Goal: Task Accomplishment & Management: Complete application form

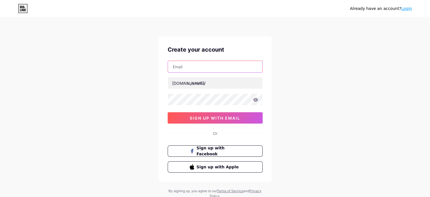
click at [188, 70] on input "text" at bounding box center [215, 66] width 95 height 11
type input "[EMAIL_ADDRESS][DOMAIN_NAME]"
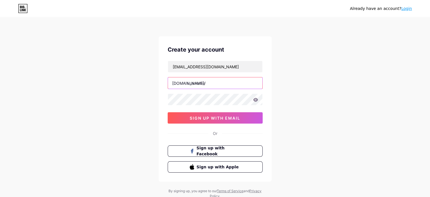
click at [194, 84] on input "text" at bounding box center [215, 82] width 95 height 11
type input "s"
type input "skillioz"
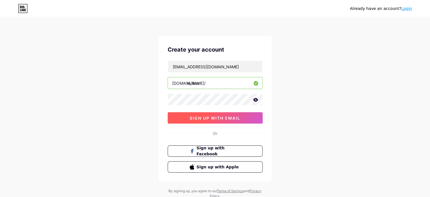
click at [215, 123] on button "sign up with email" at bounding box center [215, 117] width 95 height 11
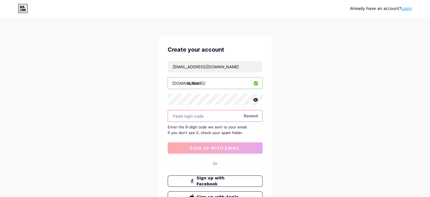
click at [192, 119] on input "text" at bounding box center [215, 115] width 95 height 11
paste input "346232"
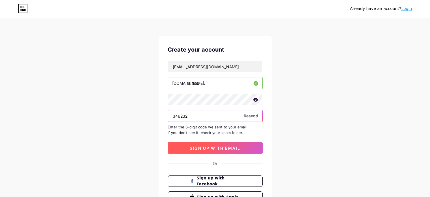
type input "346232"
click at [210, 149] on span "sign up with email" at bounding box center [215, 147] width 51 height 5
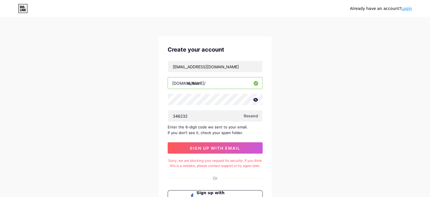
click at [25, 8] on icon at bounding box center [25, 8] width 1 height 1
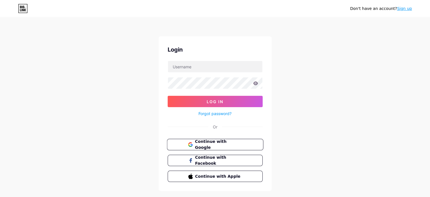
click at [216, 143] on span "Continue with Google" at bounding box center [218, 144] width 47 height 12
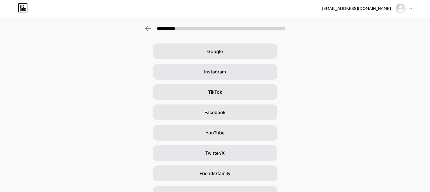
scroll to position [52, 0]
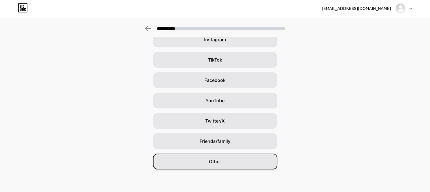
click at [227, 168] on div "Other" at bounding box center [215, 162] width 125 height 16
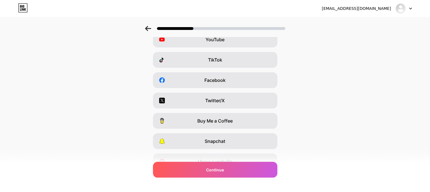
scroll to position [0, 0]
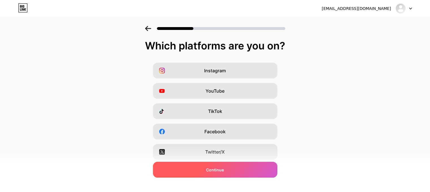
click at [240, 173] on div "Continue" at bounding box center [215, 170] width 125 height 16
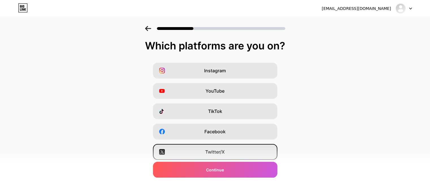
click at [211, 153] on span "Twitter/X" at bounding box center [215, 152] width 20 height 7
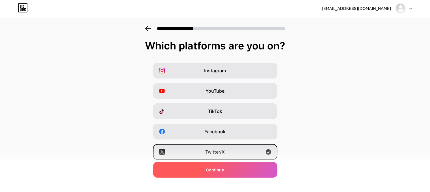
click at [235, 175] on div "Continue" at bounding box center [215, 170] width 125 height 16
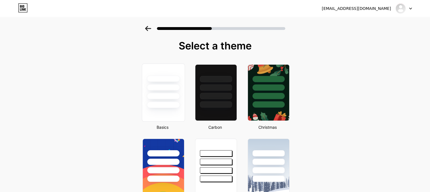
click at [171, 102] on div at bounding box center [163, 86] width 42 height 44
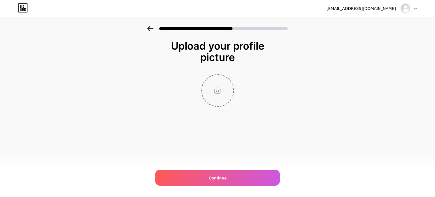
click at [221, 94] on input "file" at bounding box center [217, 90] width 31 height 31
type input "C:\fakepath\logo-200-200.png"
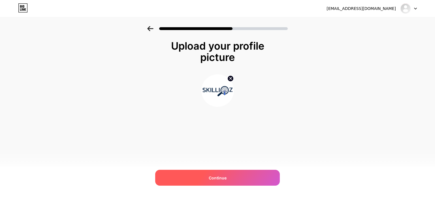
click at [215, 176] on span "Continue" at bounding box center [218, 178] width 18 height 6
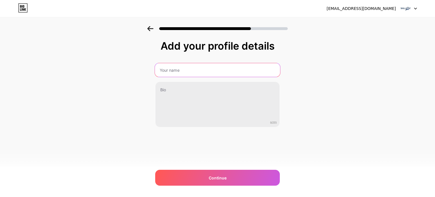
click at [172, 67] on input "text" at bounding box center [217, 70] width 125 height 14
type input "Skillioz AI"
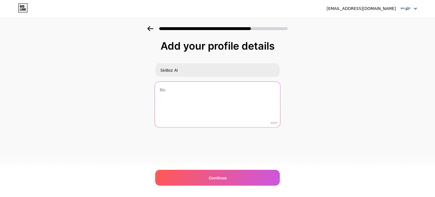
click at [173, 94] on textarea at bounding box center [217, 104] width 125 height 46
paste textarea "Skillioz is a next-generation AI-powered applicant tracking software designed t…"
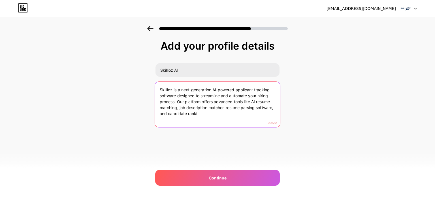
drag, startPoint x: 178, startPoint y: 101, endPoint x: 215, endPoint y: 121, distance: 42.0
click at [215, 121] on textarea "Skillioz is a next-generation AI-powered applicant tracking software designed t…" at bounding box center [217, 104] width 125 height 46
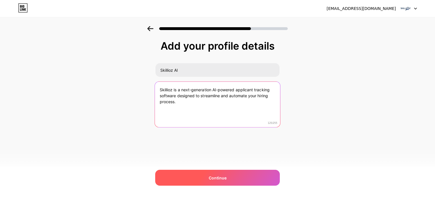
type textarea "Skillioz is a next-generation AI-powered applicant tracking software designed t…"
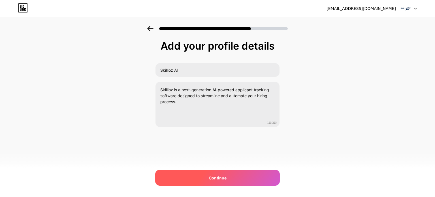
click at [226, 178] on span "Continue" at bounding box center [218, 178] width 18 height 6
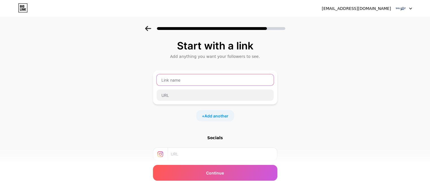
click at [182, 82] on input "text" at bounding box center [215, 79] width 117 height 11
type input "Website"
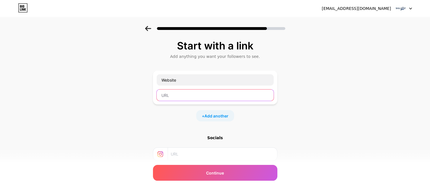
click at [172, 97] on input "text" at bounding box center [215, 95] width 117 height 11
paste input "[URL]"
type input "[URL]"
click at [205, 116] on div "+ Add another" at bounding box center [215, 115] width 38 height 11
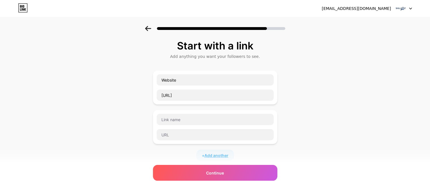
click at [224, 155] on span "Add another" at bounding box center [217, 156] width 24 height 6
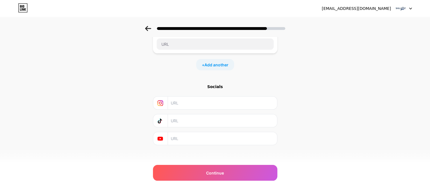
scroll to position [133, 0]
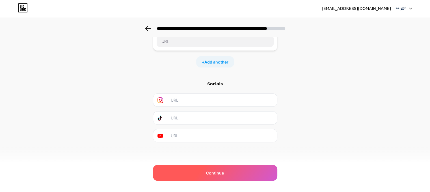
click at [218, 172] on span "Continue" at bounding box center [215, 173] width 18 height 6
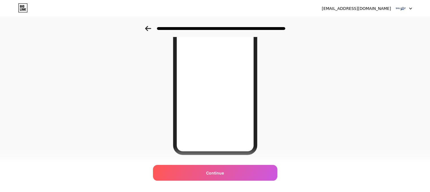
scroll to position [92, 0]
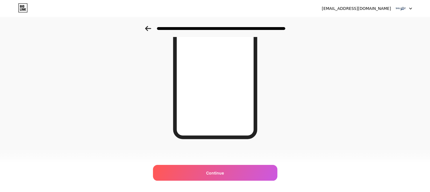
click at [149, 28] on icon at bounding box center [148, 28] width 6 height 5
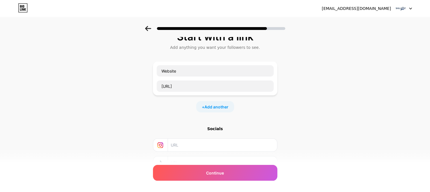
scroll to position [0, 0]
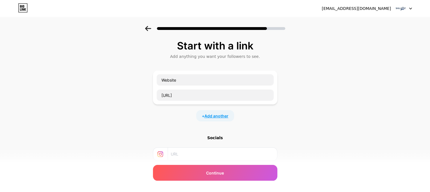
click at [229, 115] on span "Add another" at bounding box center [217, 116] width 24 height 6
click at [174, 120] on input "text" at bounding box center [215, 119] width 117 height 11
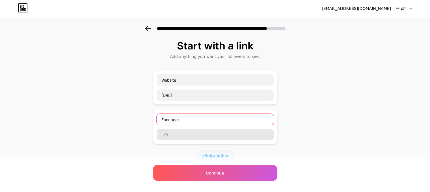
type input "Facebook"
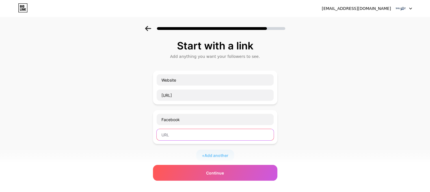
click at [178, 134] on input "text" at bounding box center [215, 134] width 117 height 11
paste input "[URL][DOMAIN_NAME]"
type input "[URL][DOMAIN_NAME]"
click at [217, 154] on span "Add another" at bounding box center [217, 156] width 24 height 6
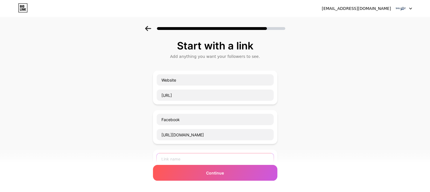
click at [186, 158] on input "text" at bounding box center [215, 159] width 117 height 11
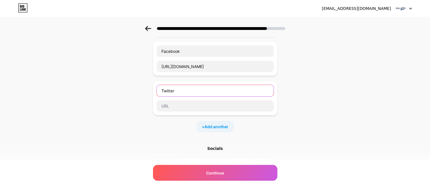
scroll to position [70, 0]
type input "Twitter"
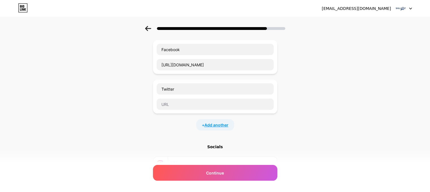
click at [217, 123] on span "Add another" at bounding box center [217, 125] width 24 height 6
click at [185, 144] on input "text" at bounding box center [215, 143] width 117 height 11
paste input "[URL][DOMAIN_NAME]"
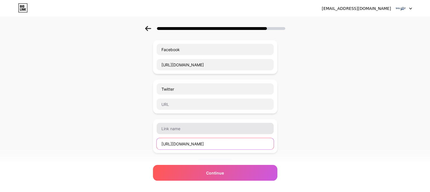
type input "[URL][DOMAIN_NAME]"
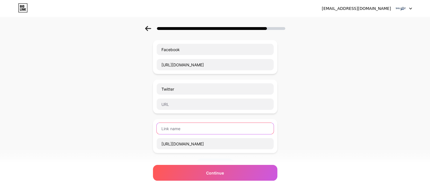
click at [189, 125] on input "text" at bounding box center [215, 128] width 117 height 11
type input "LinkedIn"
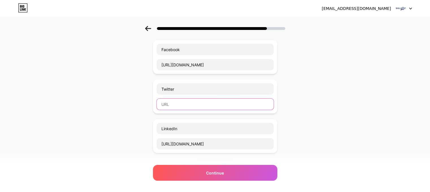
click at [168, 106] on input "text" at bounding box center [215, 104] width 117 height 11
paste input "[URL][DOMAIN_NAME]"
type input "[URL][DOMAIN_NAME]"
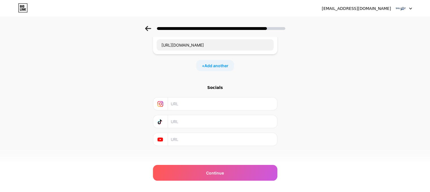
scroll to position [173, 0]
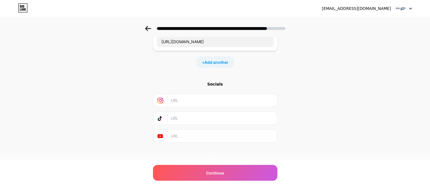
click at [191, 136] on input "text" at bounding box center [222, 136] width 103 height 13
paste input "[URL][DOMAIN_NAME]"
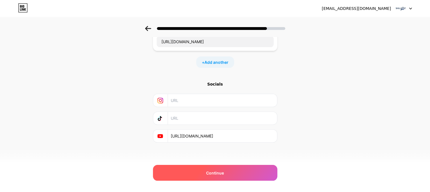
type input "[URL][DOMAIN_NAME]"
click at [232, 177] on div "Continue" at bounding box center [215, 173] width 125 height 16
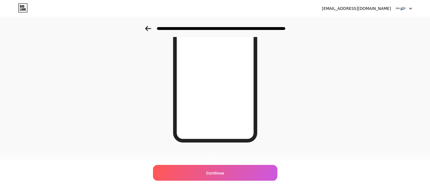
scroll to position [92, 0]
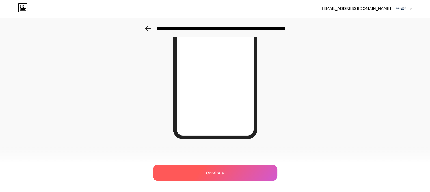
click at [220, 171] on span "Continue" at bounding box center [215, 173] width 18 height 6
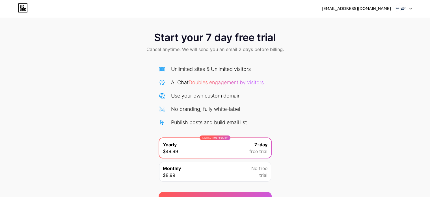
click at [410, 8] on icon at bounding box center [410, 9] width 3 height 2
